Goal: Find contact information: Find contact information

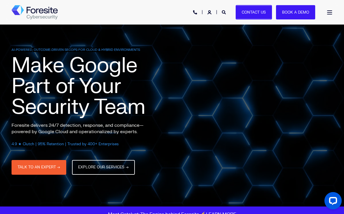
click at [259, 13] on link "Contact Us" at bounding box center [254, 12] width 36 height 15
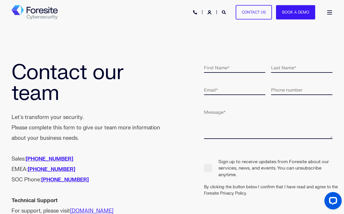
click at [38, 11] on img "Back to Home" at bounding box center [35, 12] width 46 height 14
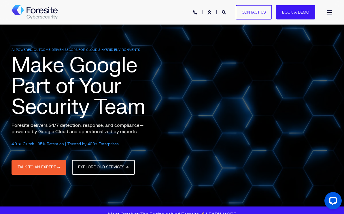
click at [329, 12] on span "Open Burger Menu" at bounding box center [330, 12] width 5 height 1
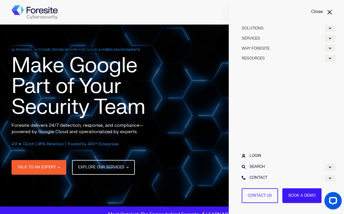
click at [328, 48] on div "Expand WHY FORESITE" at bounding box center [330, 48] width 11 height 7
click at [329, 107] on div "Expand RESOURCES" at bounding box center [330, 108] width 11 height 7
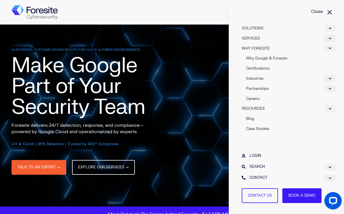
click at [329, 39] on div "Expand SERVICES" at bounding box center [330, 38] width 11 height 7
click at [332, 27] on div "Expand SOLUTIONS" at bounding box center [330, 28] width 11 height 7
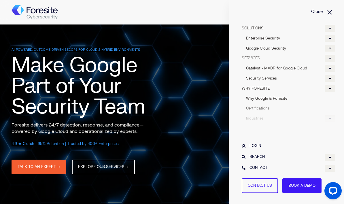
click at [330, 12] on span "Close Burger Menu" at bounding box center [330, 12] width 0 height 0
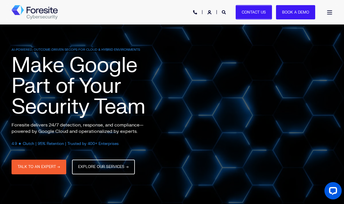
click at [256, 15] on link "Contact Us" at bounding box center [254, 12] width 36 height 15
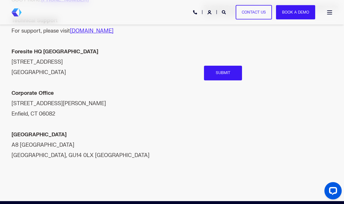
scroll to position [180, 0]
